Goal: Information Seeking & Learning: Learn about a topic

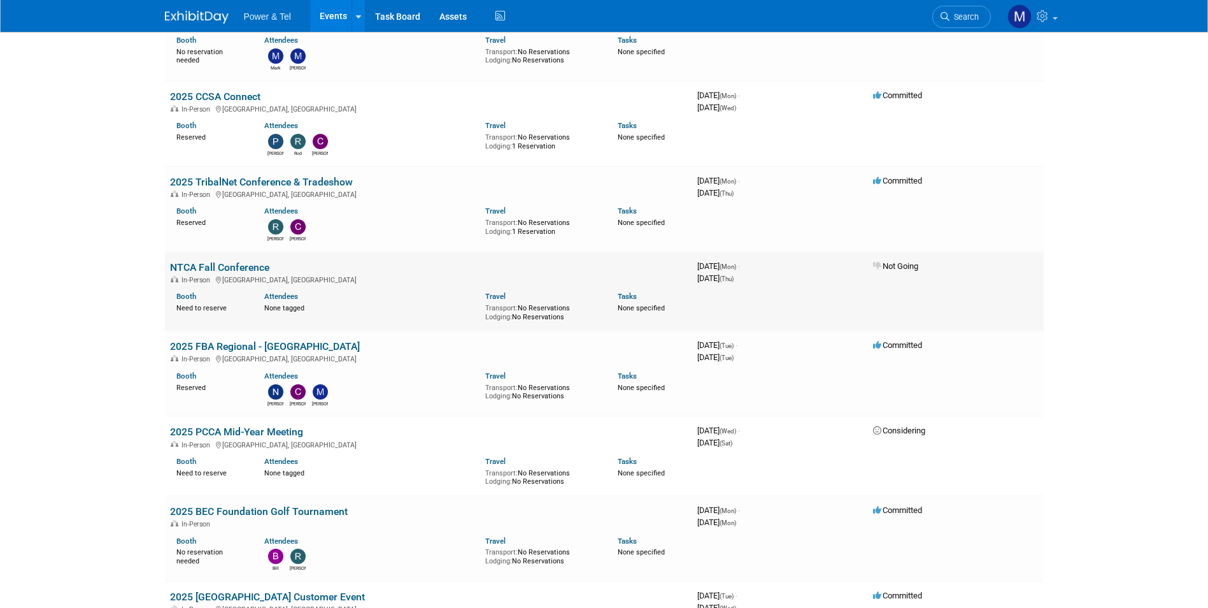
scroll to position [510, 0]
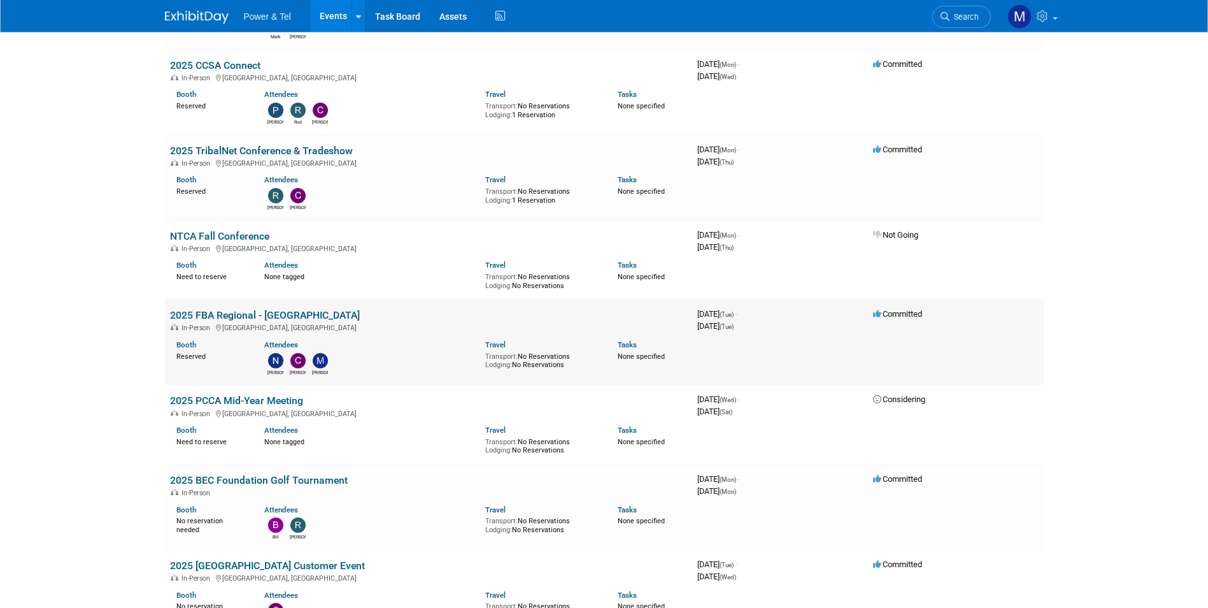
click at [262, 317] on link "2025 FBA Regional - [GEOGRAPHIC_DATA]" at bounding box center [265, 315] width 190 height 12
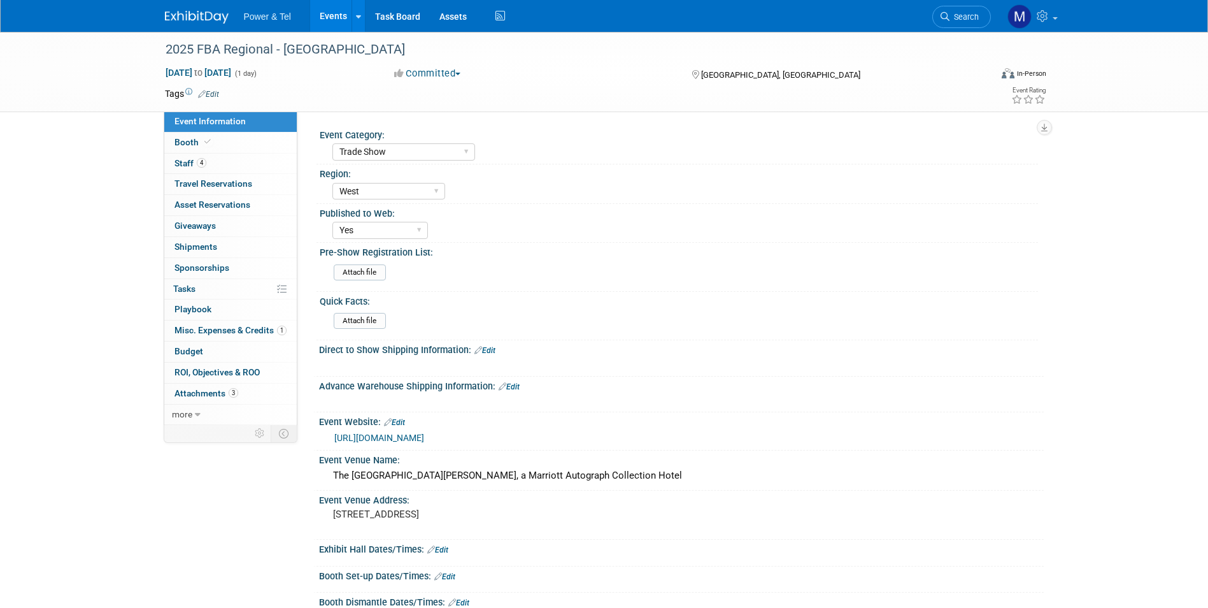
select select "Trade Show"
select select "West"
select select "Yes"
click at [234, 401] on link "3 Attachments 3" at bounding box center [230, 393] width 132 height 20
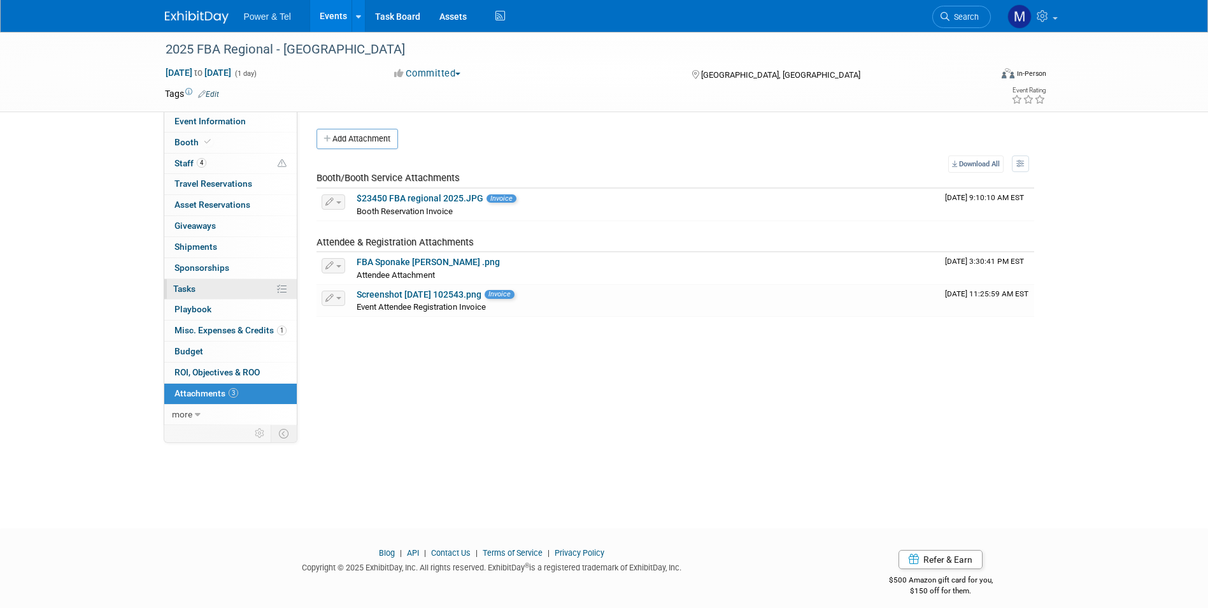
click at [259, 287] on link "0% Tasks 0%" at bounding box center [230, 289] width 132 height 20
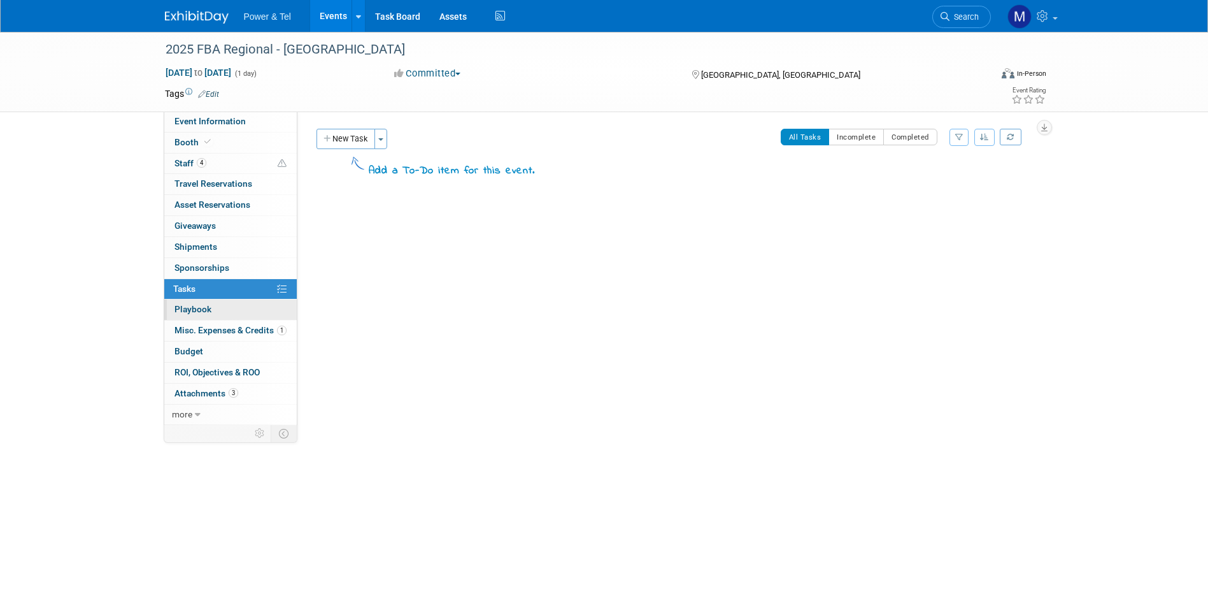
click at [260, 315] on link "0 Playbook 0" at bounding box center [230, 309] width 132 height 20
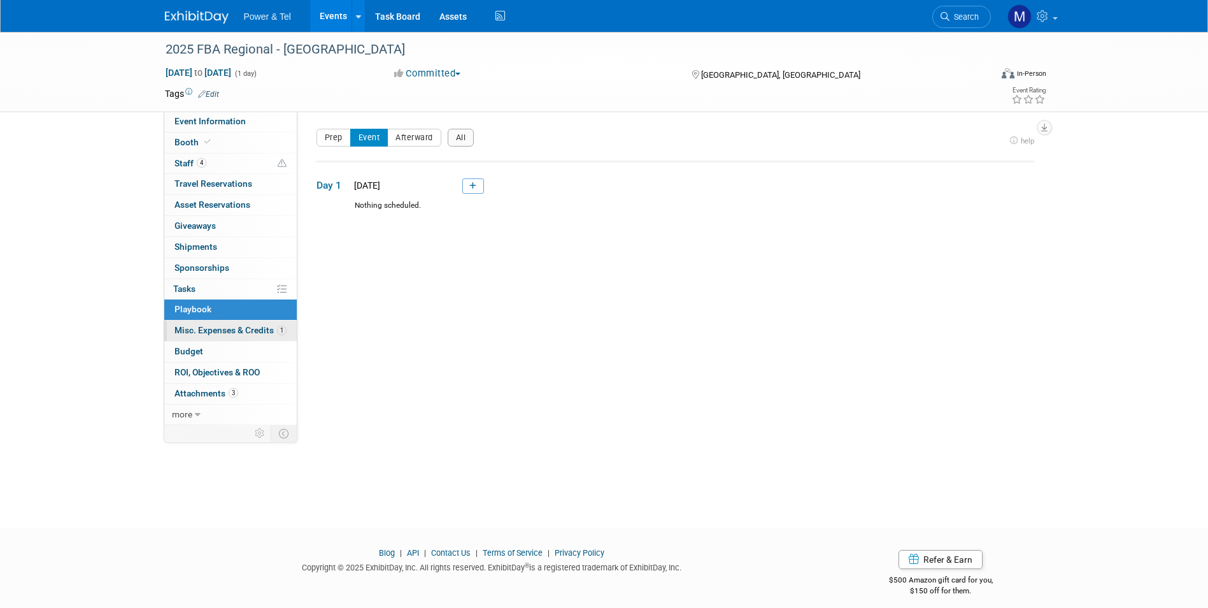
click at [261, 326] on span "Misc. Expenses & Credits 1" at bounding box center [231, 330] width 112 height 10
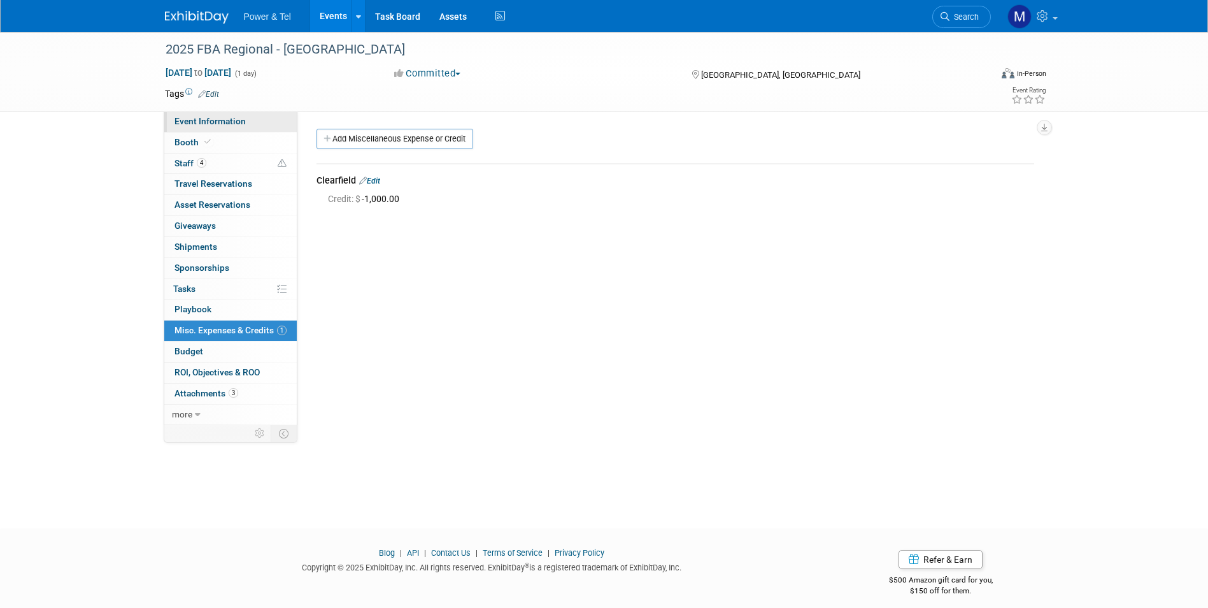
click at [253, 120] on link "Event Information" at bounding box center [230, 121] width 132 height 20
select select "Trade Show"
select select "West"
select select "Yes"
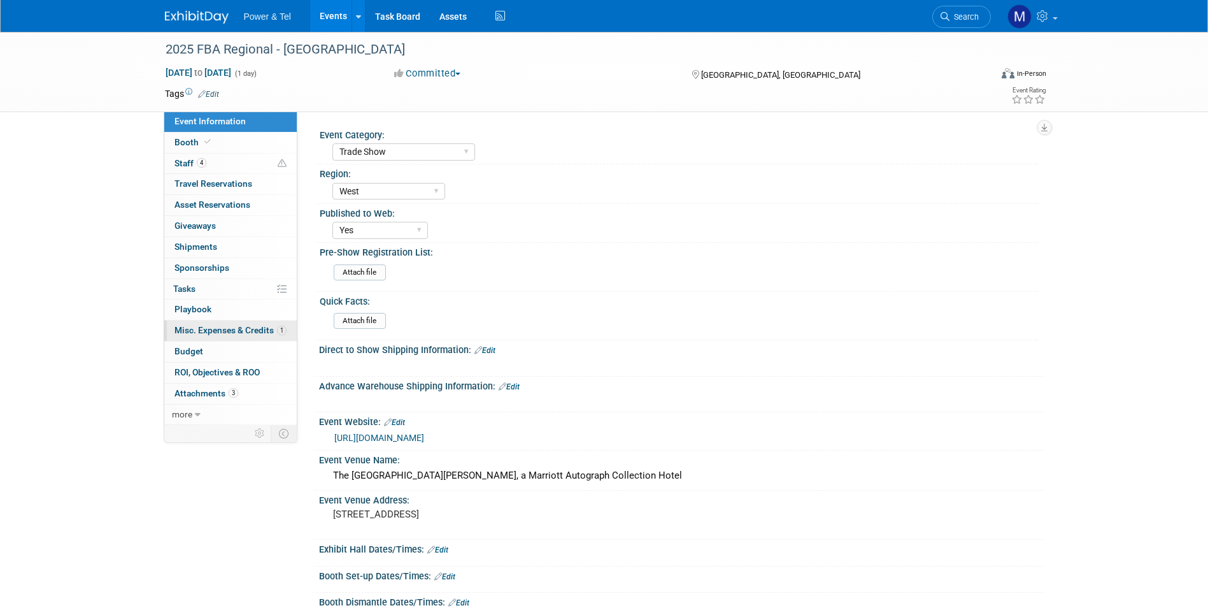
click at [284, 337] on link "1 Misc. Expenses & Credits 1" at bounding box center [230, 330] width 132 height 20
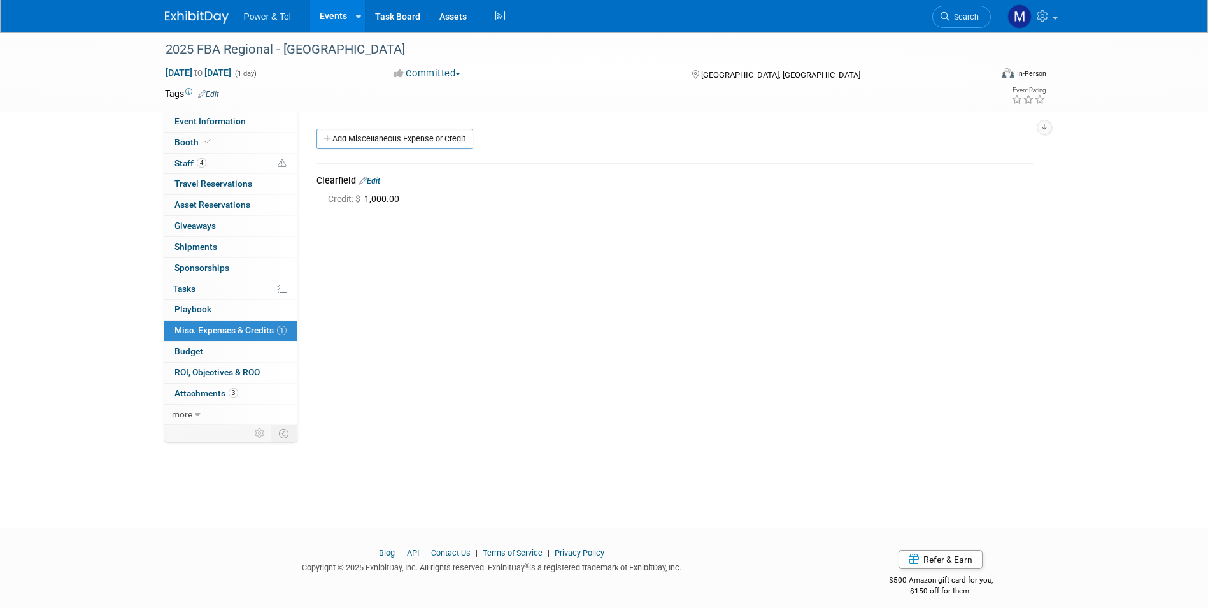
click at [379, 181] on link "Edit" at bounding box center [369, 180] width 21 height 9
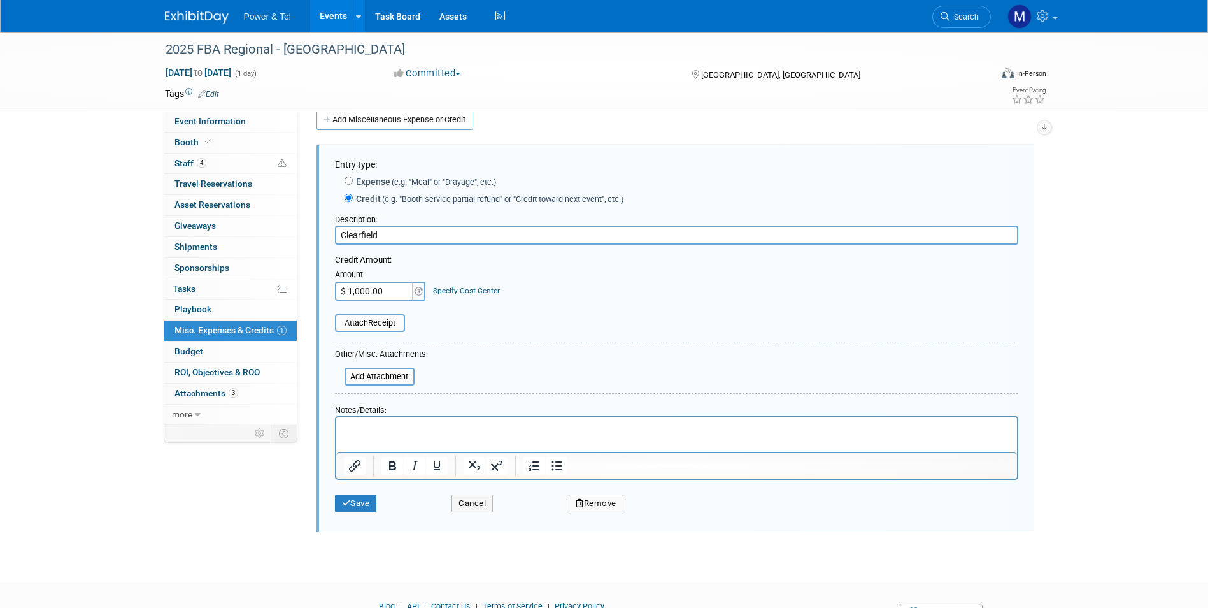
click at [401, 234] on input "Clearfield" at bounding box center [676, 234] width 683 height 19
type input "Clearfield (Product Only)"
click at [337, 506] on button "Save" at bounding box center [356, 503] width 42 height 18
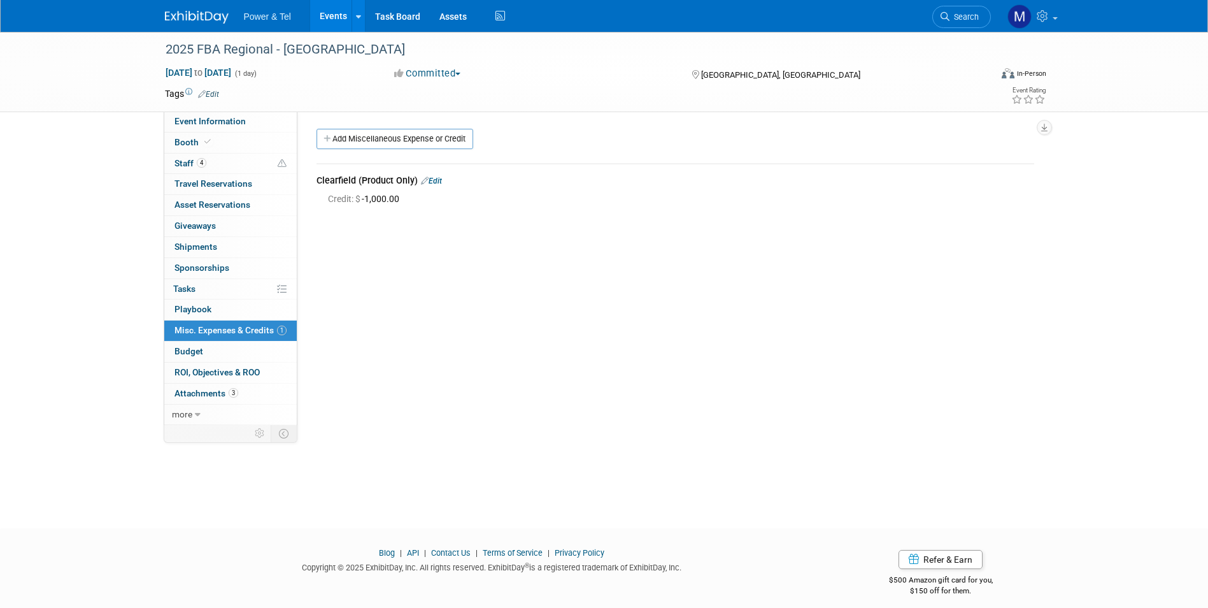
click at [187, 11] on img at bounding box center [197, 17] width 64 height 13
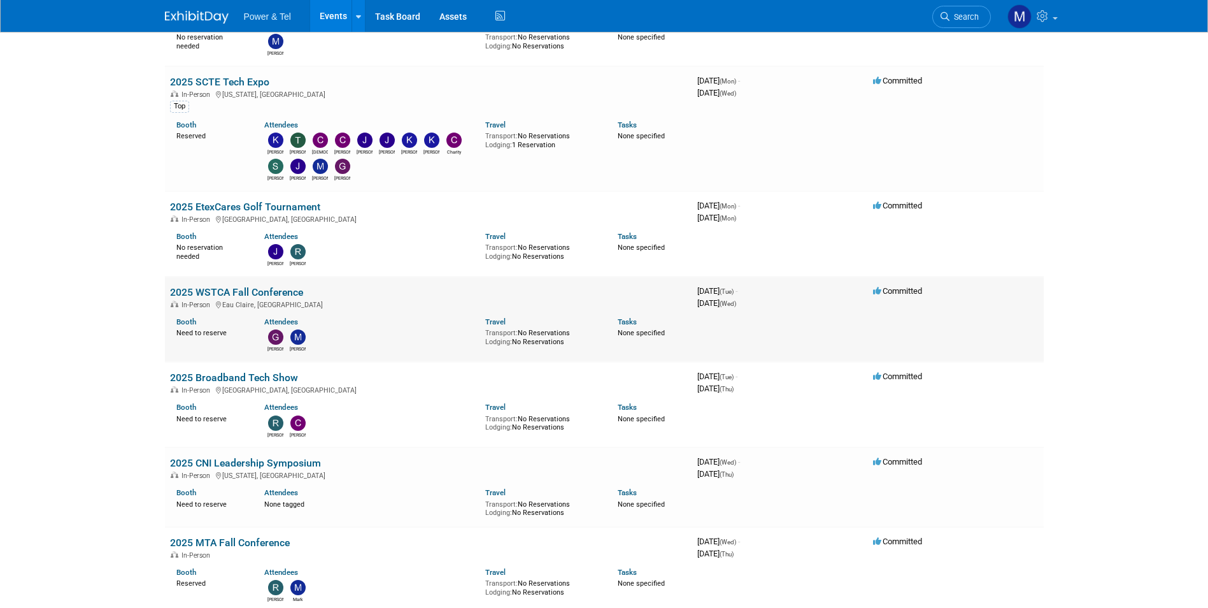
scroll to position [1274, 0]
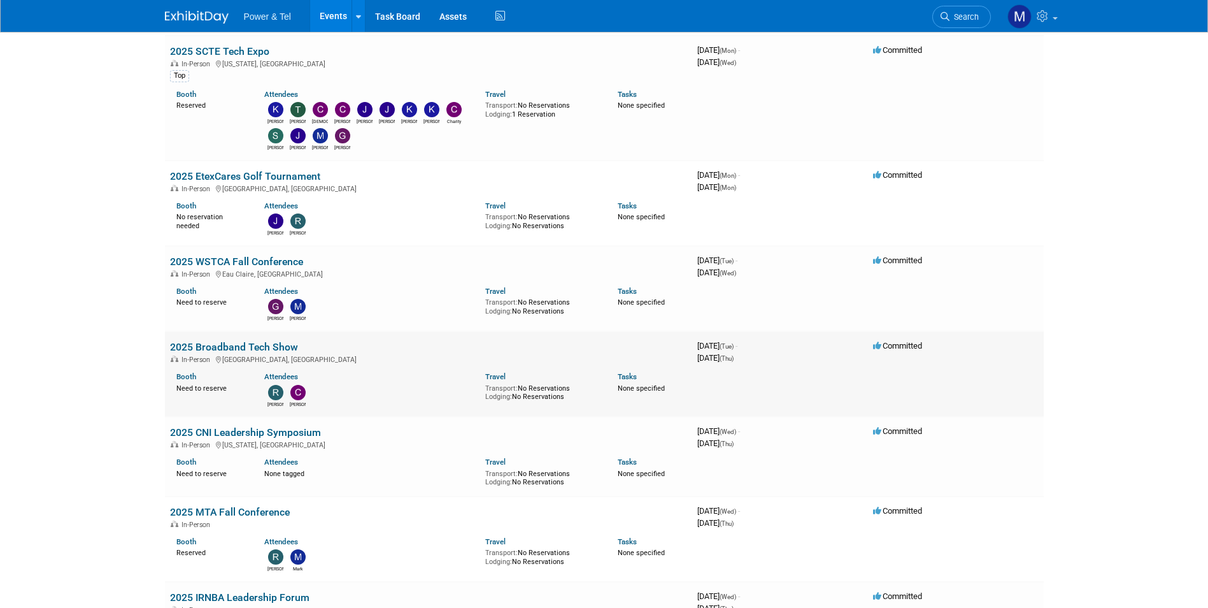
click at [252, 344] on link "2025 Broadband Tech Show" at bounding box center [234, 347] width 128 height 12
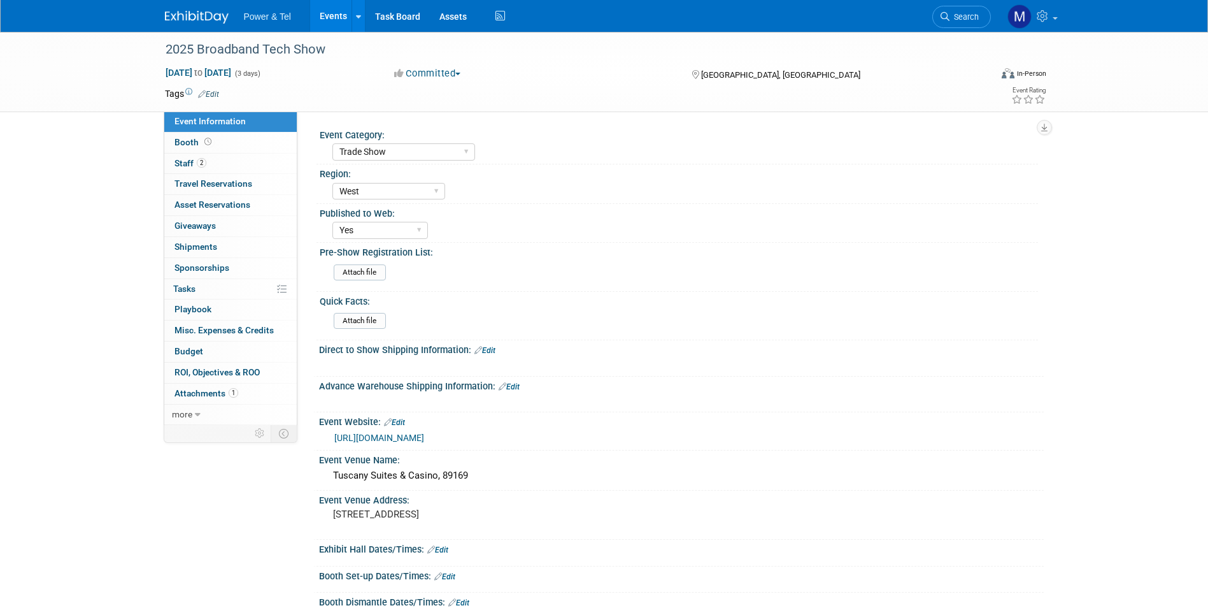
select select "Trade Show"
select select "West"
select select "Yes"
click at [239, 396] on link "1 Attachments 1" at bounding box center [230, 393] width 132 height 20
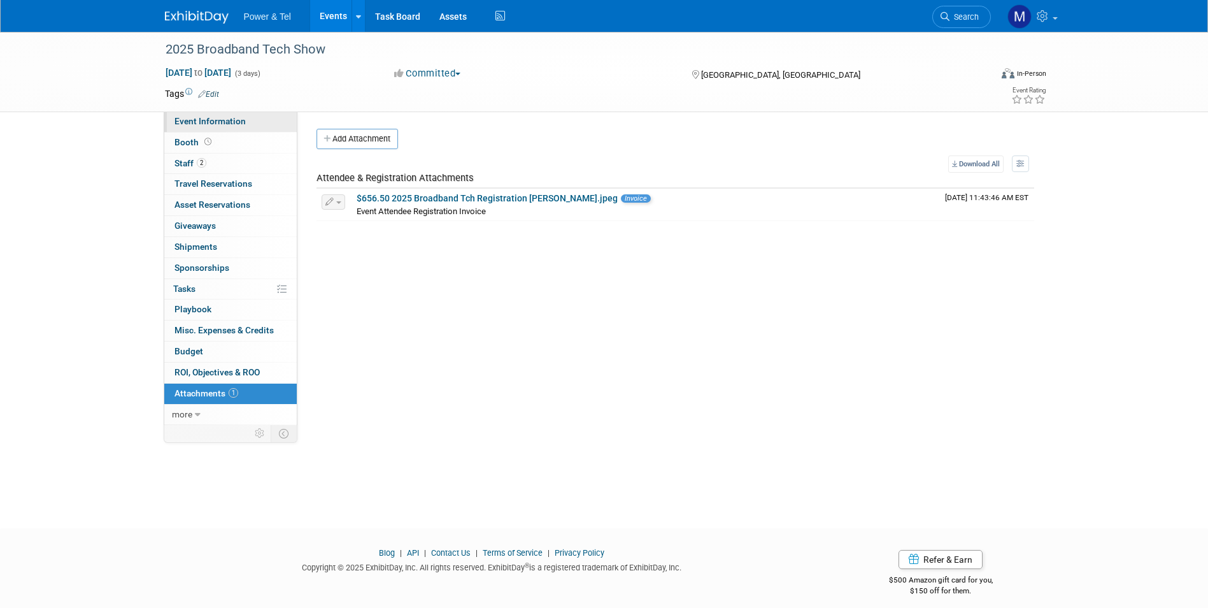
click at [248, 114] on link "Event Information" at bounding box center [230, 121] width 132 height 20
select select "Trade Show"
select select "West"
select select "Yes"
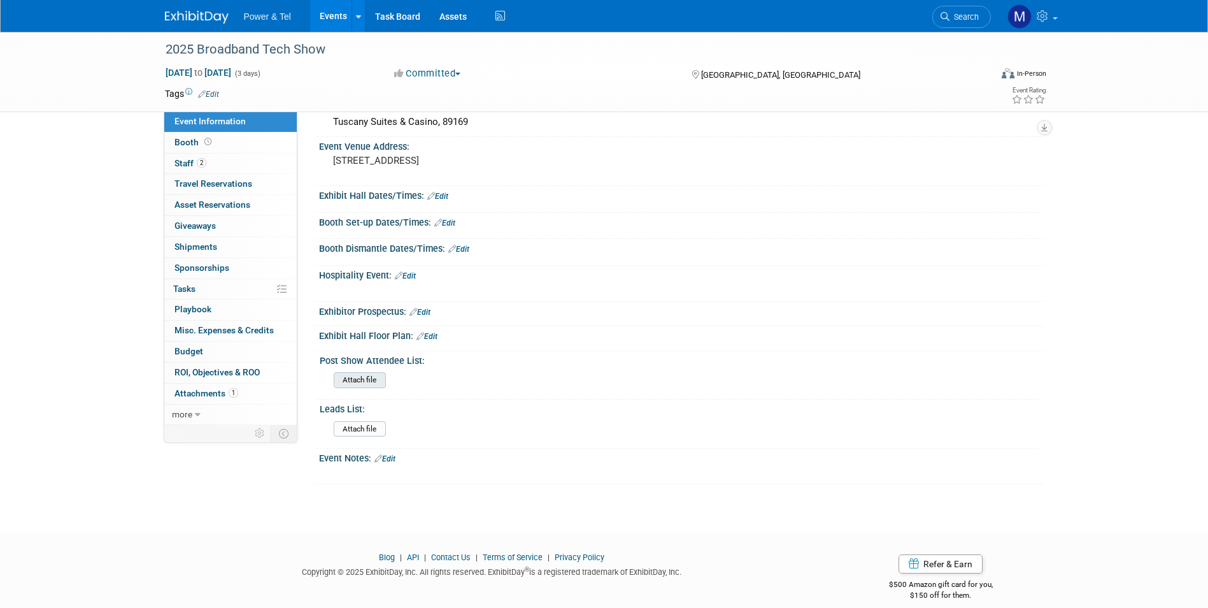
scroll to position [367, 0]
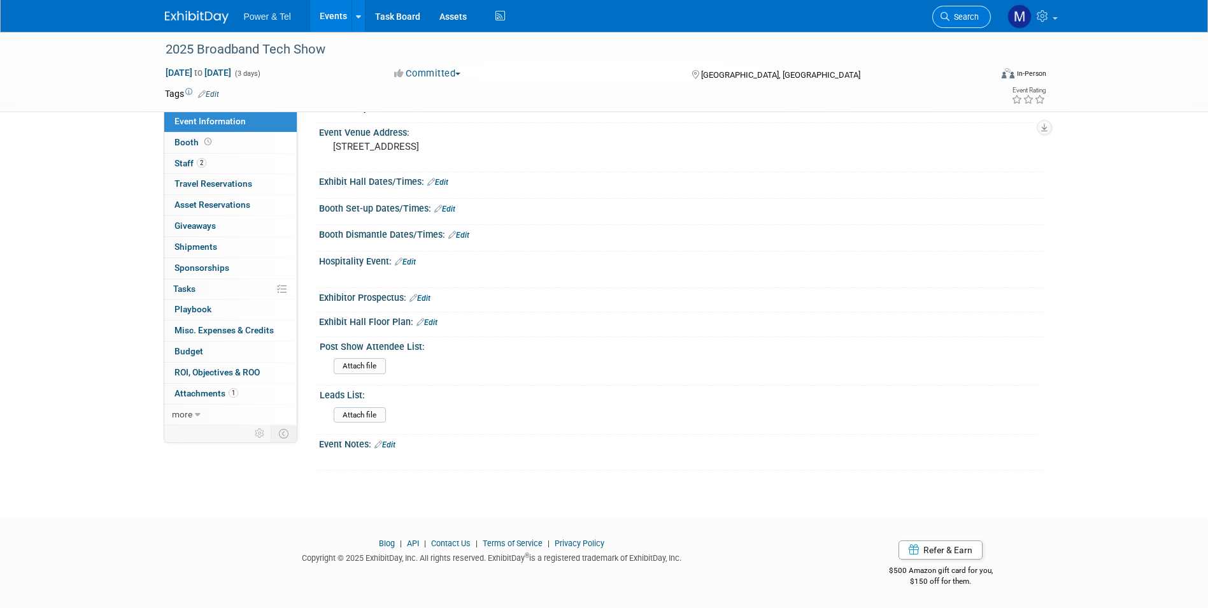
click at [967, 17] on span "Search" at bounding box center [964, 17] width 29 height 10
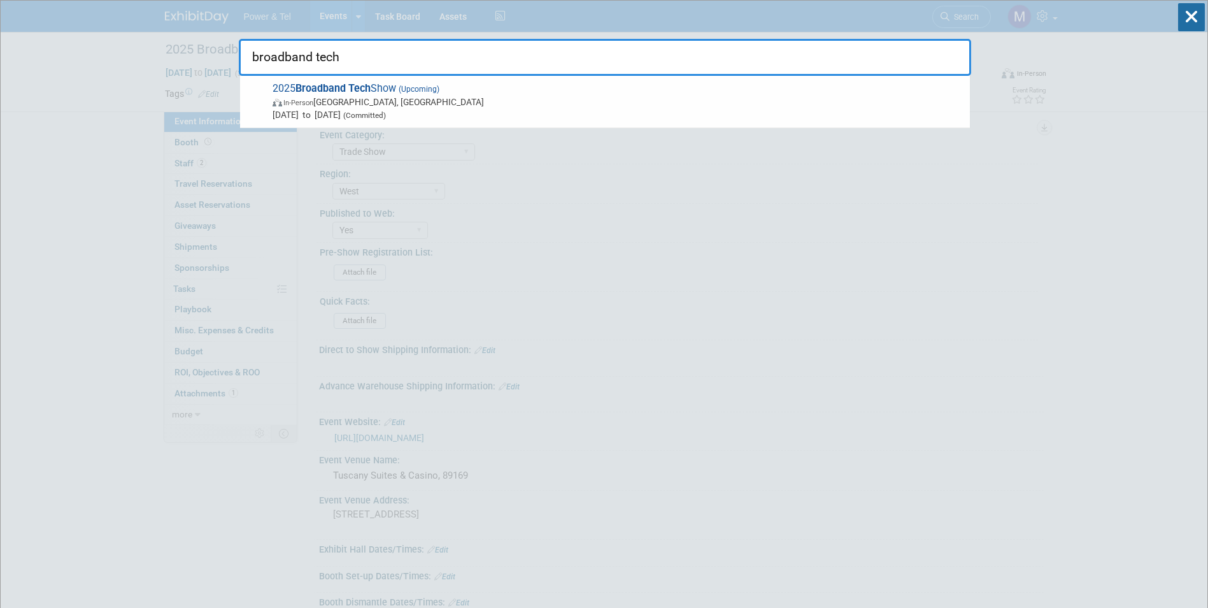
type input "broadband tech"
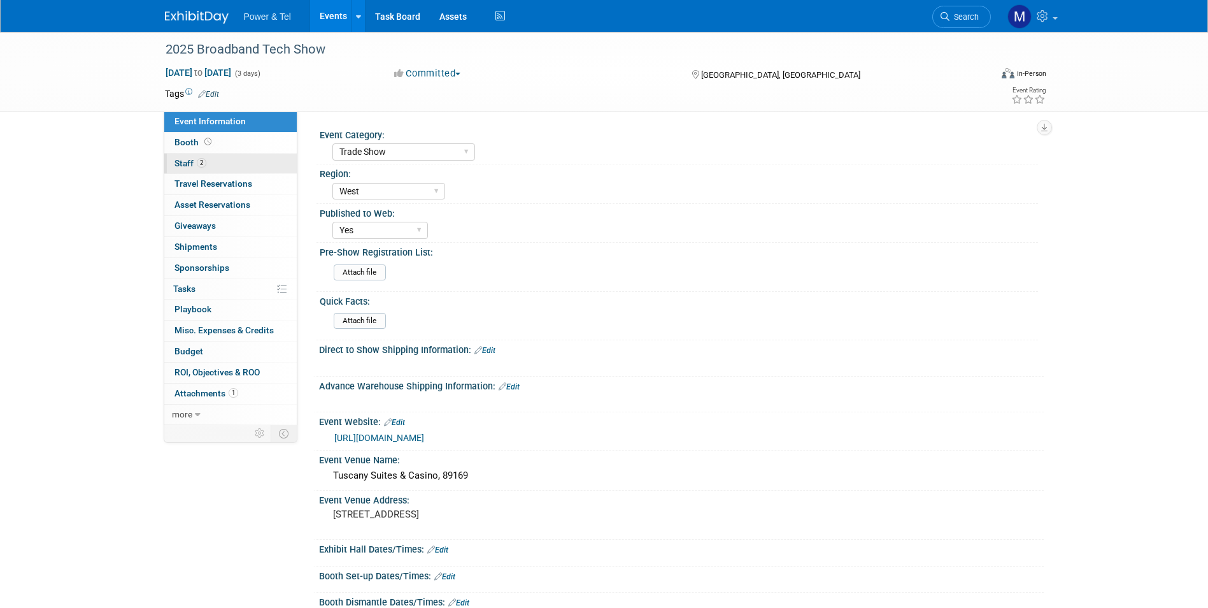
click at [252, 160] on link "2 Staff 2" at bounding box center [230, 163] width 132 height 20
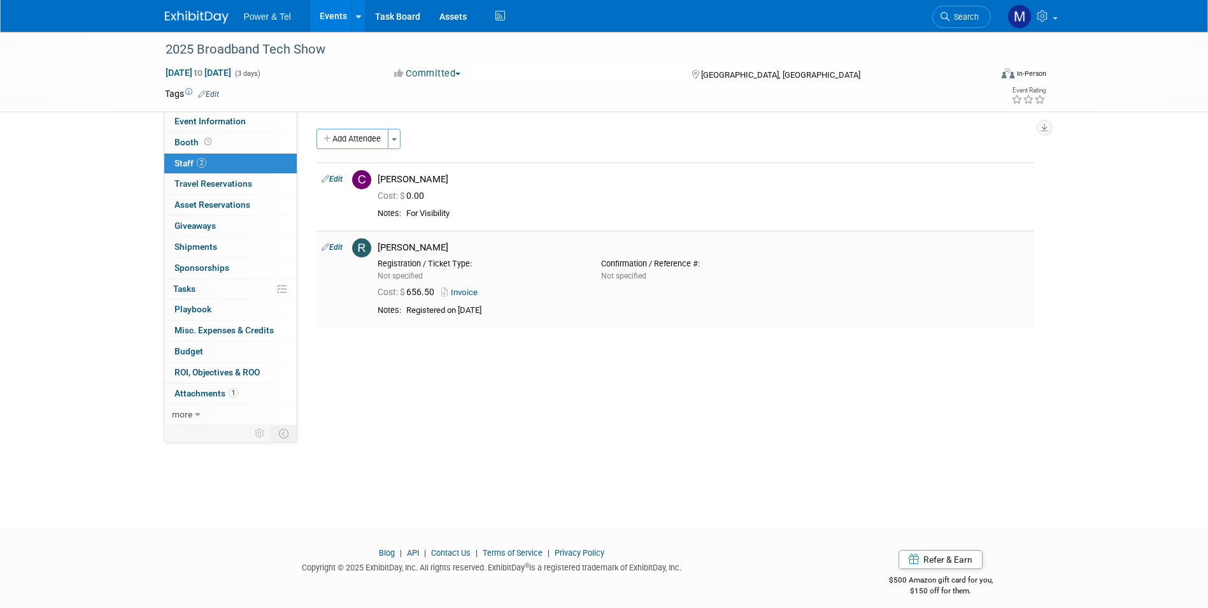
click at [464, 295] on link "Invoice" at bounding box center [461, 292] width 41 height 10
click at [243, 150] on link "Booth" at bounding box center [230, 142] width 132 height 20
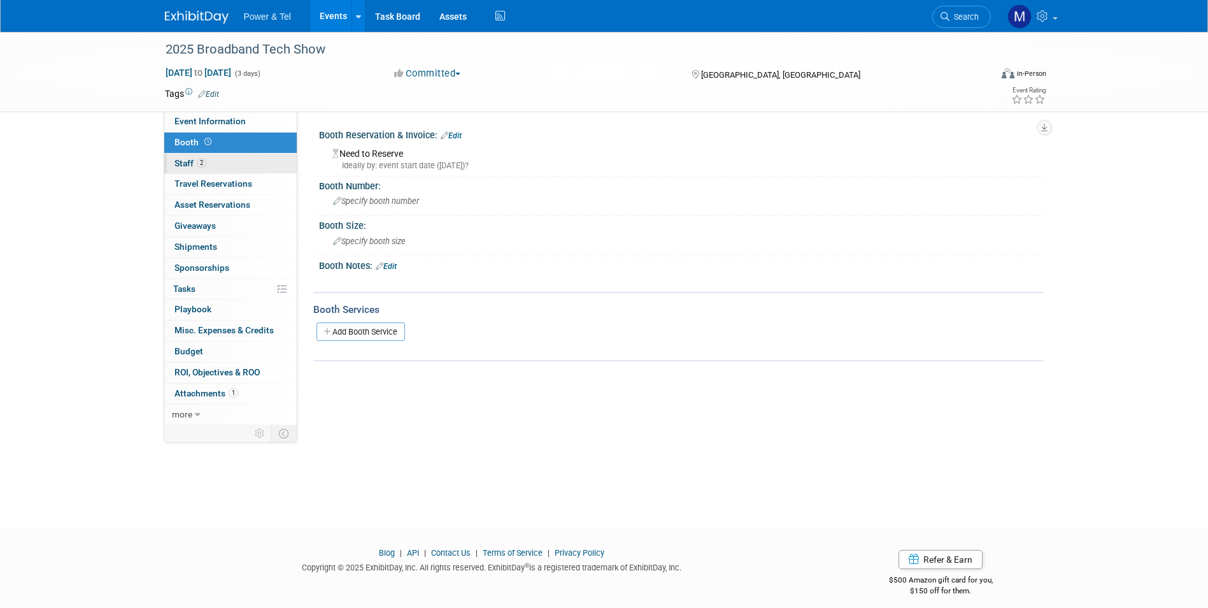
click at [242, 171] on link "2 Staff 2" at bounding box center [230, 163] width 132 height 20
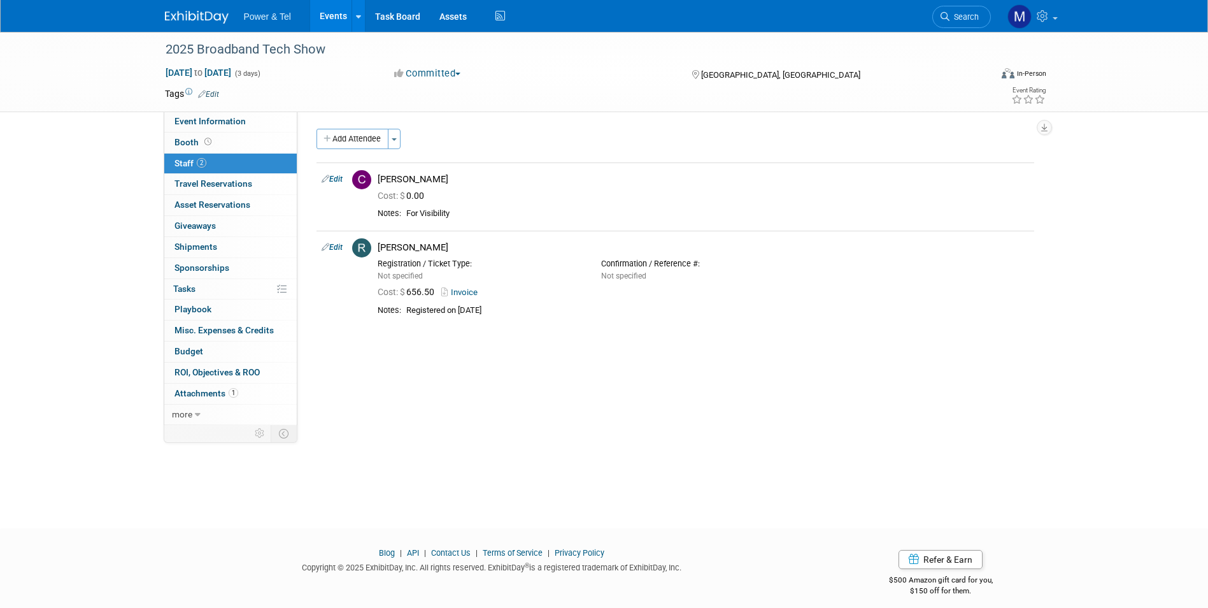
click at [255, 104] on div "Tags Edit Event Rating" at bounding box center [605, 96] width 901 height 22
click at [255, 129] on link "Event Information" at bounding box center [230, 121] width 132 height 20
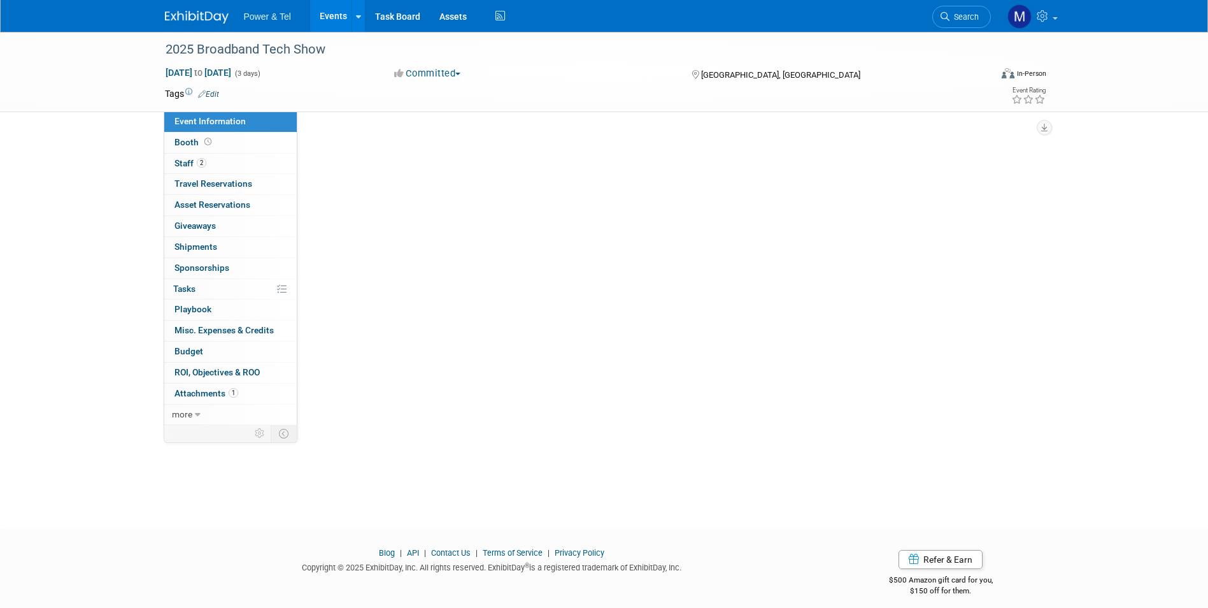
select select "Trade Show"
select select "West"
select select "Yes"
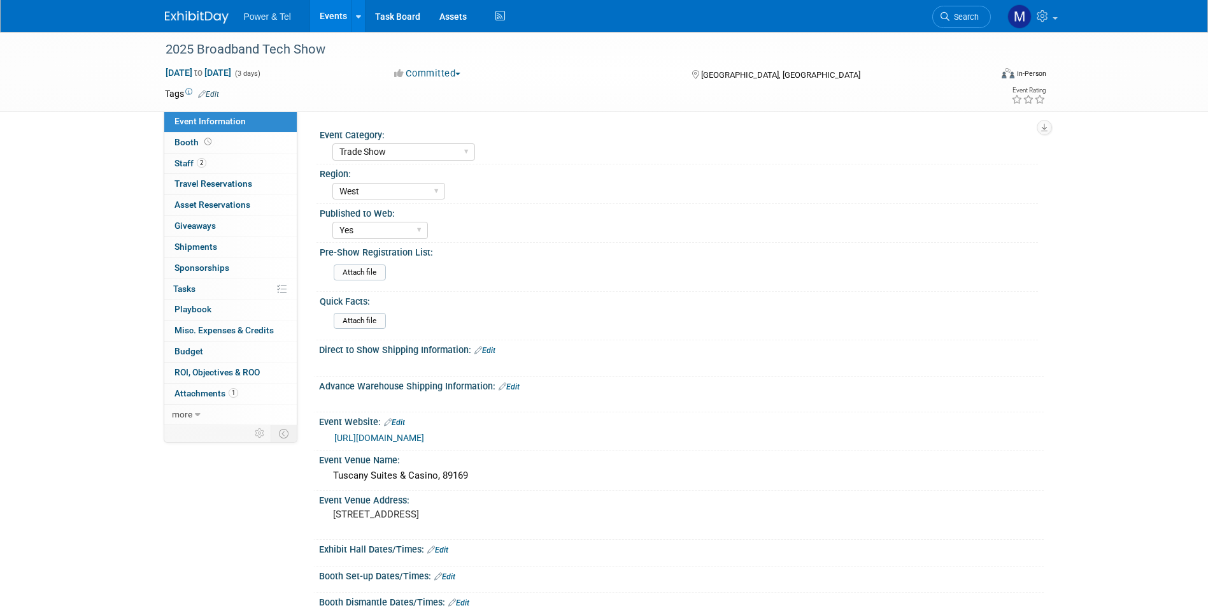
click at [424, 439] on link "[URL][DOMAIN_NAME]" at bounding box center [379, 437] width 90 height 10
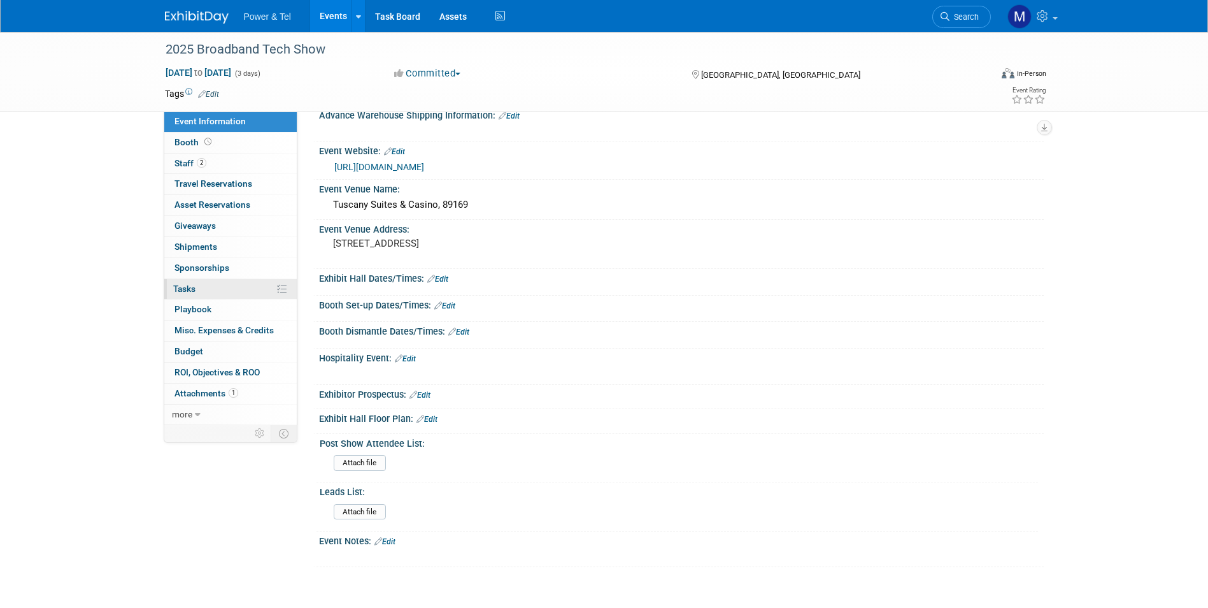
scroll to position [240, 0]
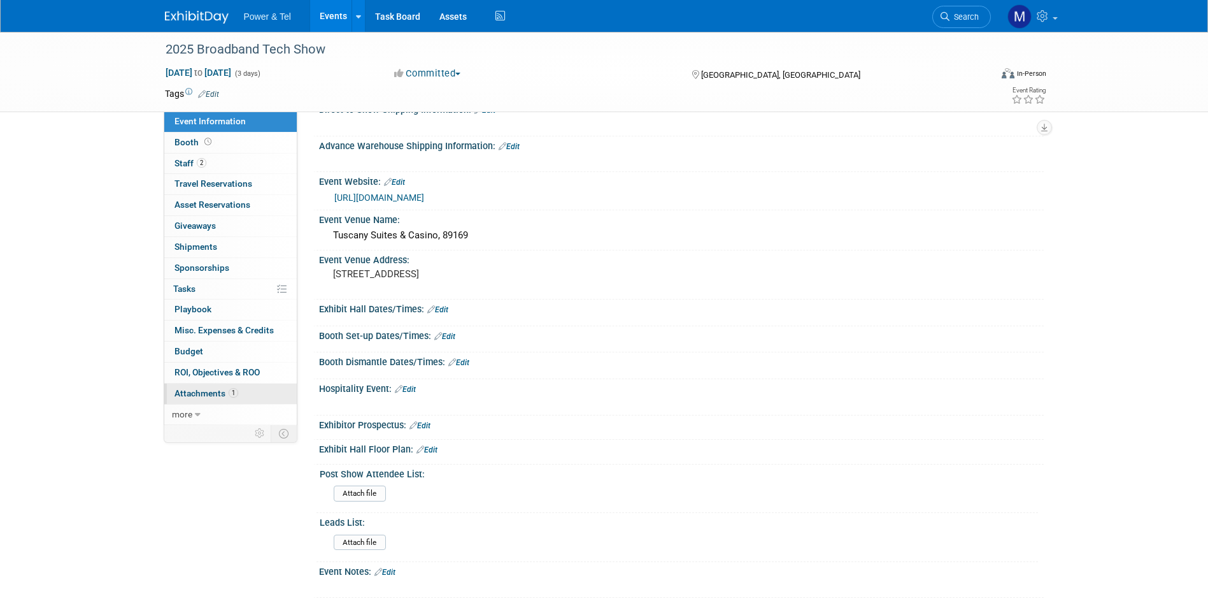
click at [246, 388] on link "1 Attachments 1" at bounding box center [230, 393] width 132 height 20
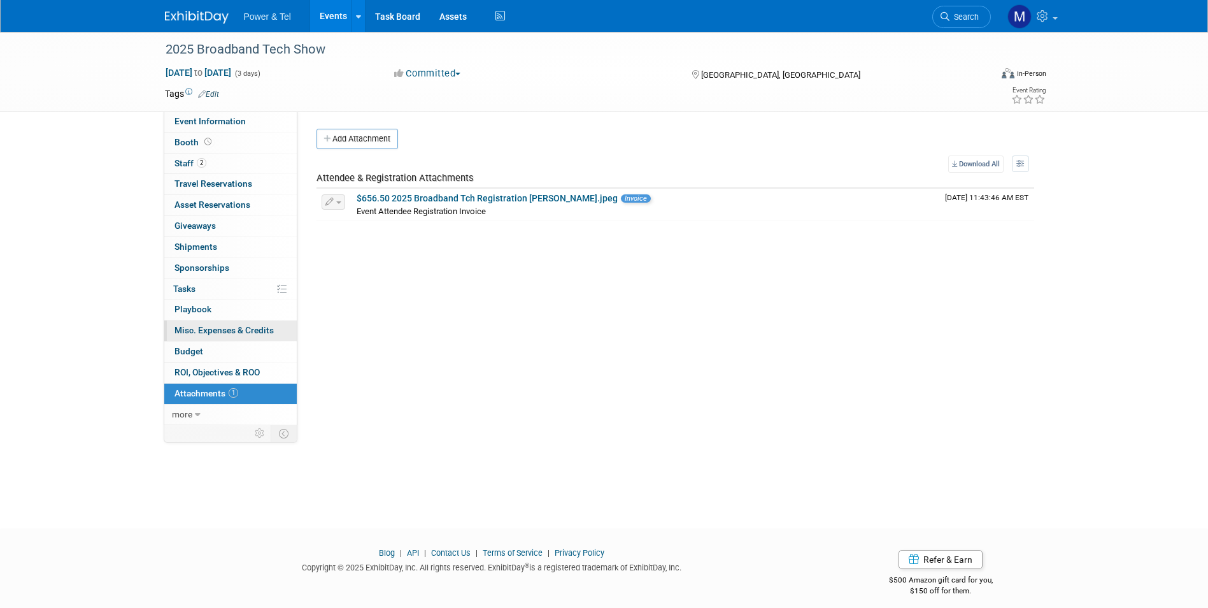
click at [273, 331] on span "Misc. Expenses & Credits 0" at bounding box center [224, 330] width 99 height 10
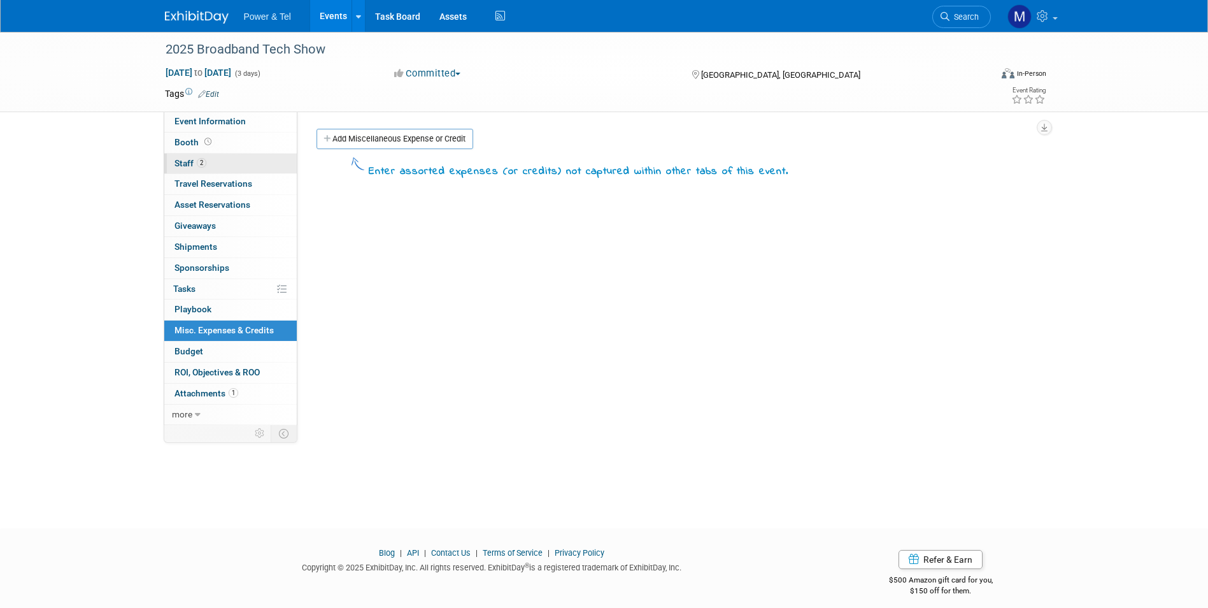
click at [260, 154] on link "2 Staff 2" at bounding box center [230, 163] width 132 height 20
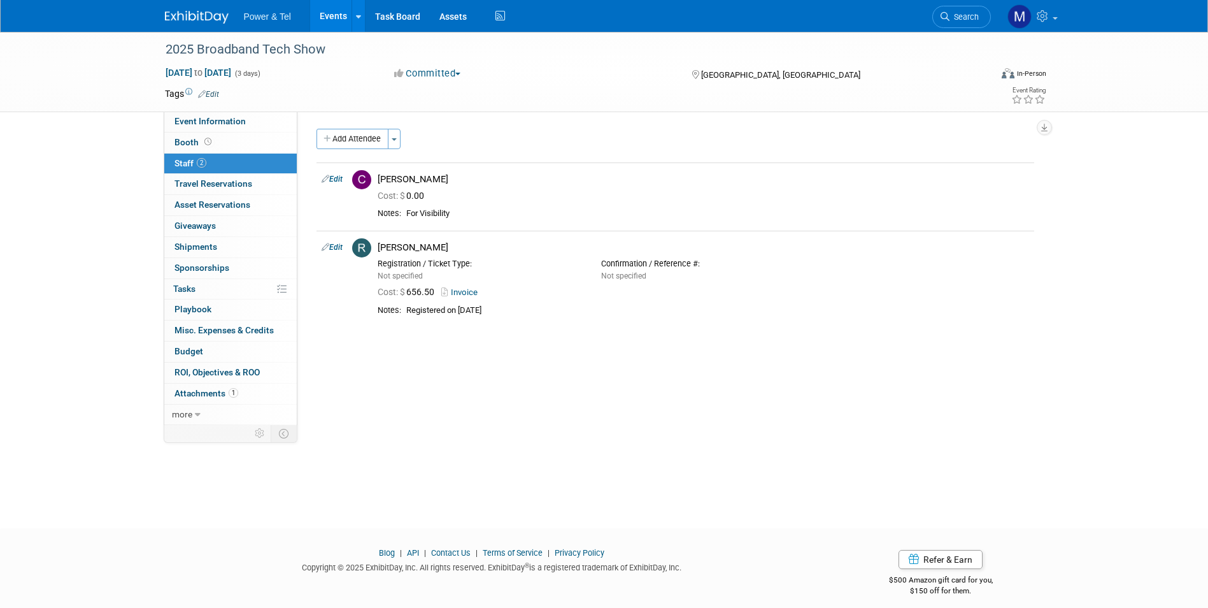
click at [330, 8] on link "Events" at bounding box center [333, 16] width 46 height 32
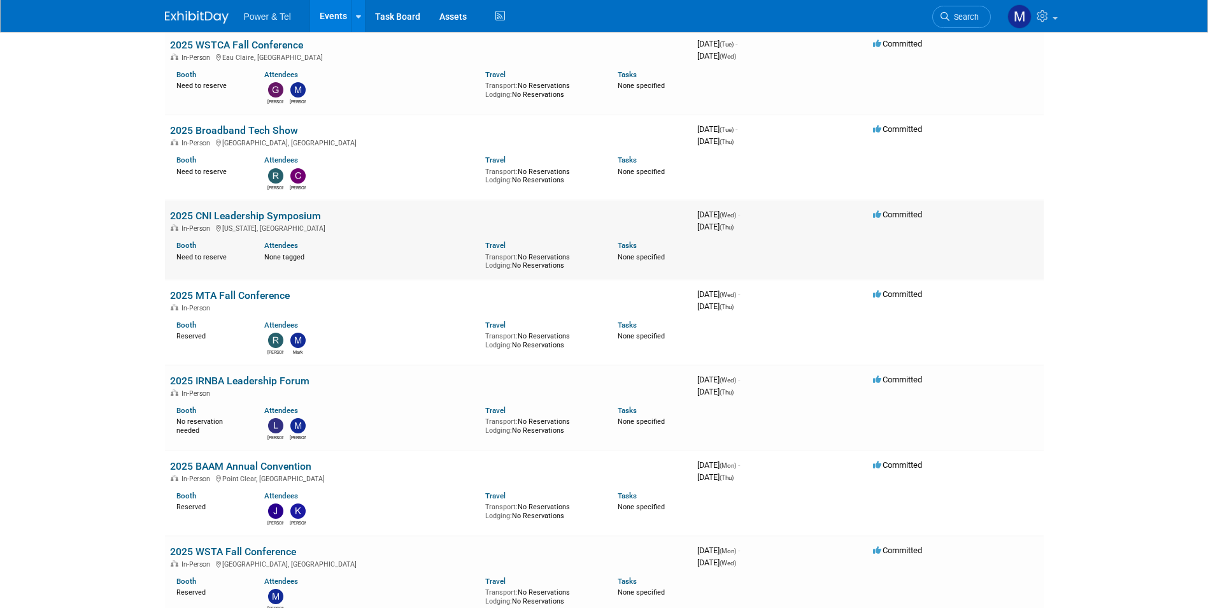
scroll to position [1401, 0]
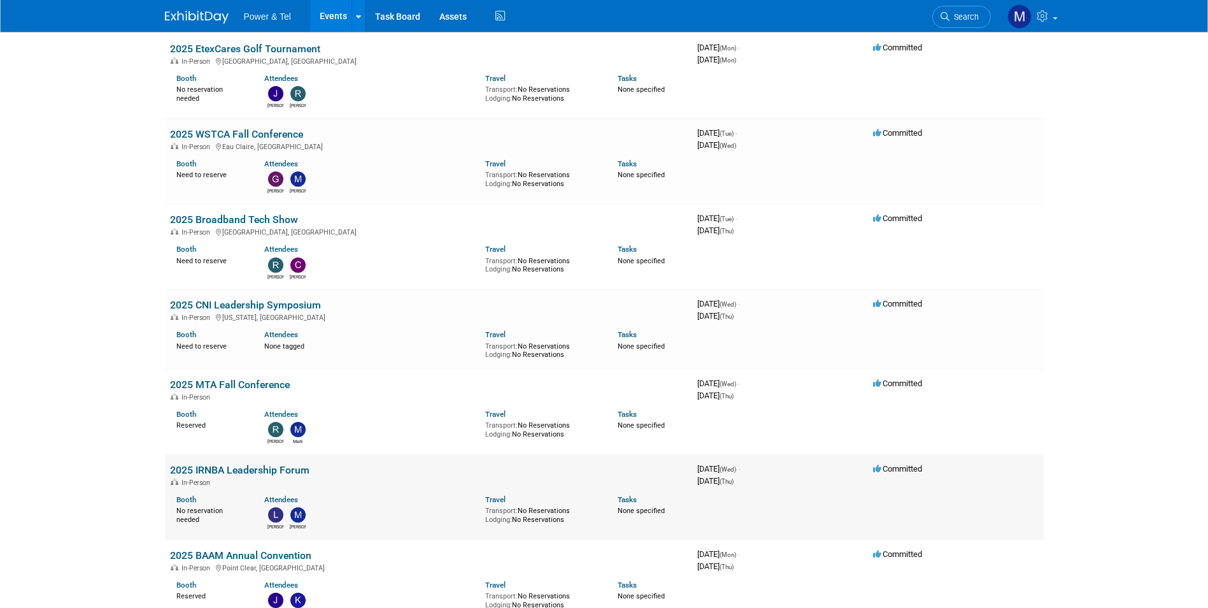
click at [257, 464] on link "2025 IRNBA Leadership Forum" at bounding box center [239, 470] width 139 height 12
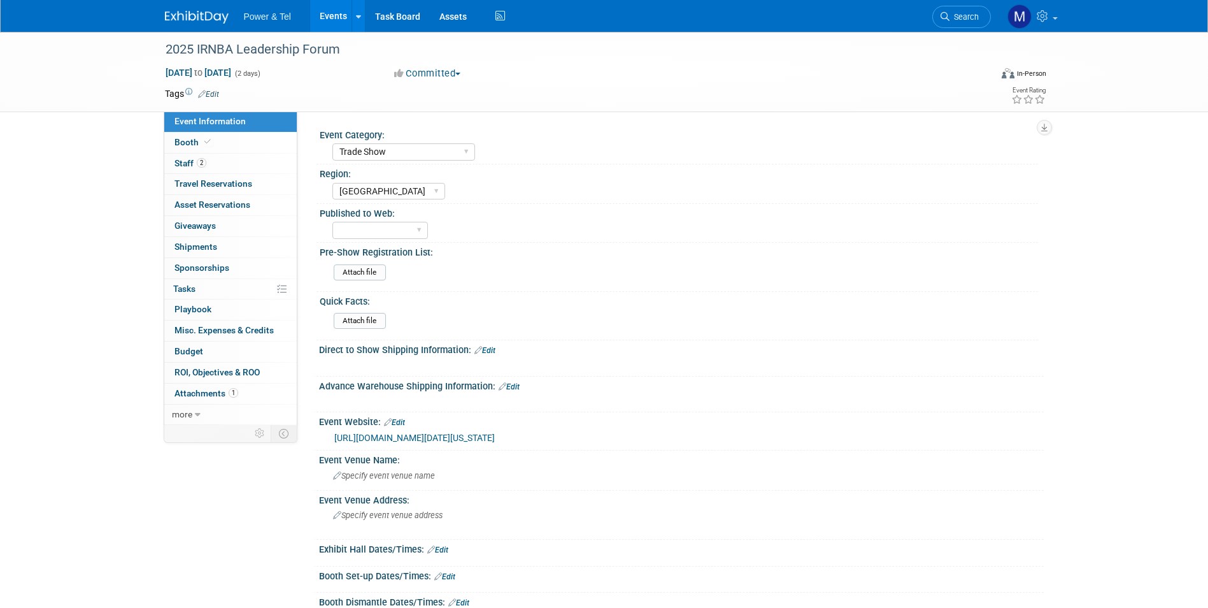
select select "Trade Show"
select select "[GEOGRAPHIC_DATA]"
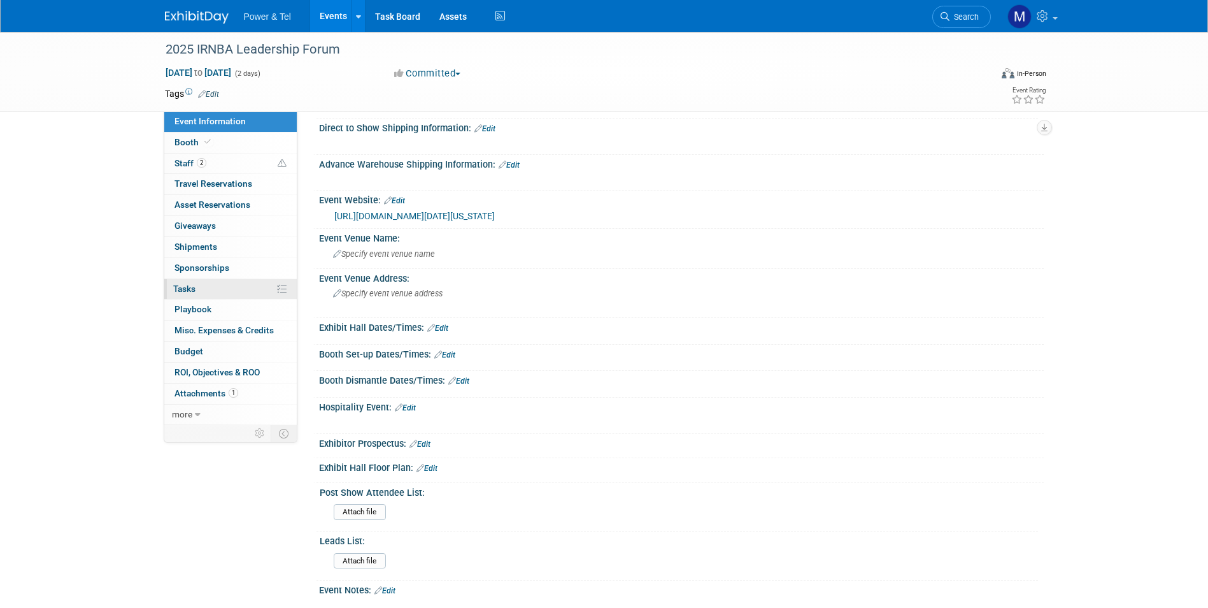
scroll to position [367, 0]
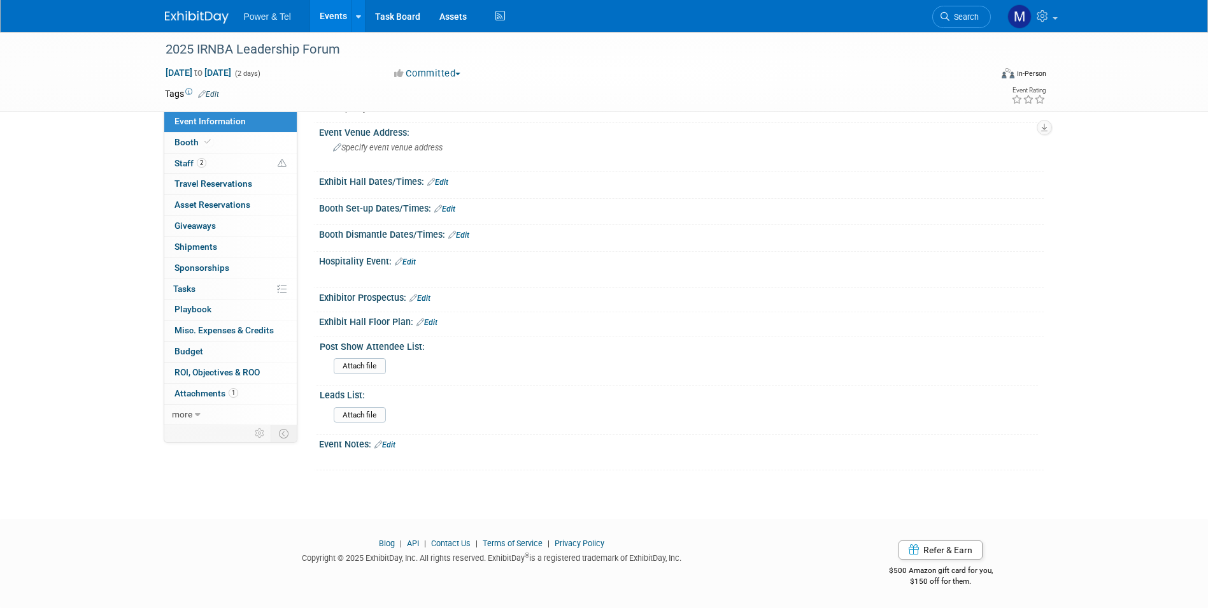
click at [343, 12] on link "Events" at bounding box center [333, 16] width 46 height 32
